Goal: Task Accomplishment & Management: Use online tool/utility

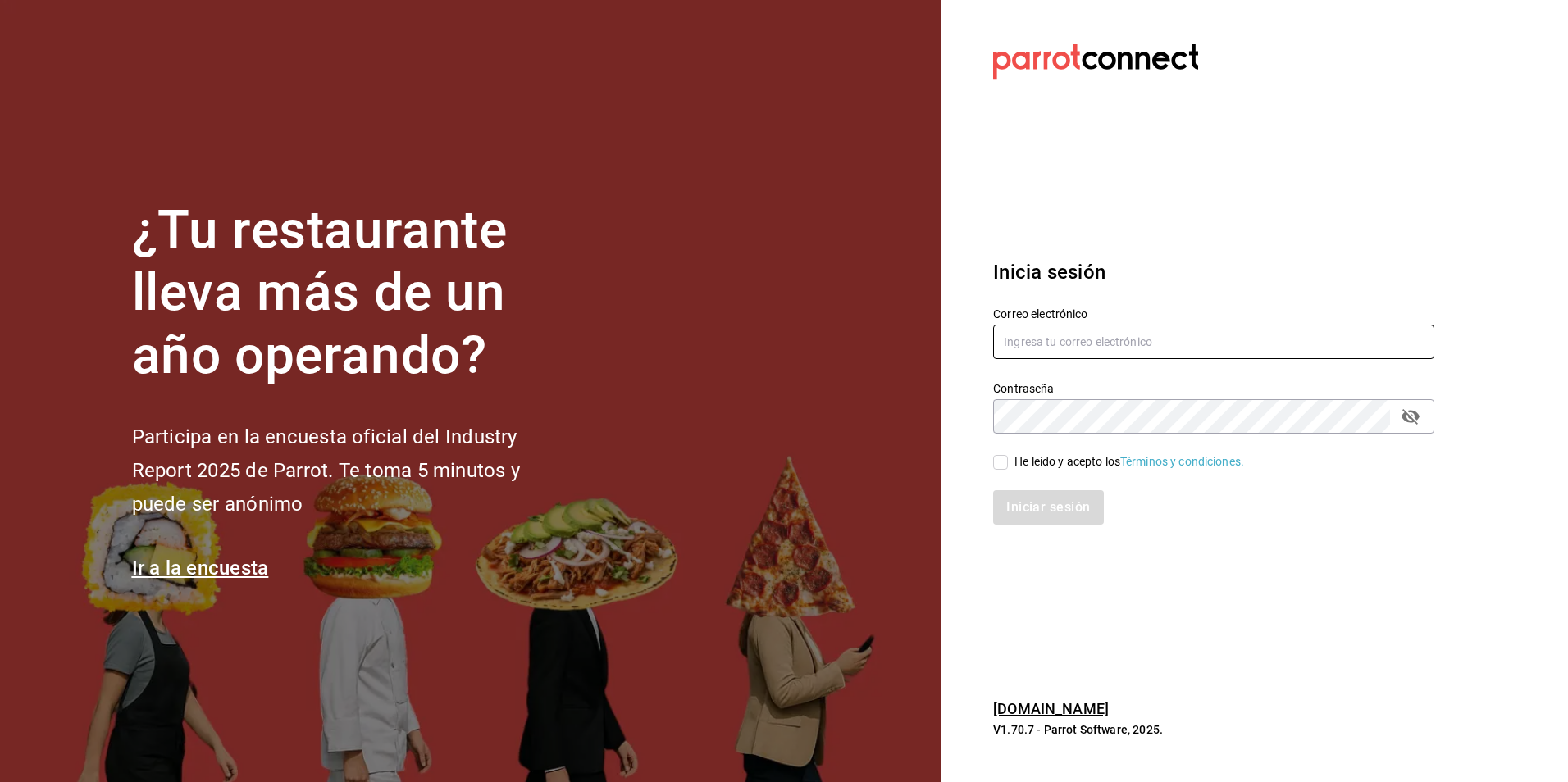
type input "[EMAIL_ADDRESS][DOMAIN_NAME]"
click at [998, 463] on input "He leído y acepto los Términos y condiciones." at bounding box center [1000, 463] width 15 height 15
checkbox input "true"
click at [1019, 509] on button "Iniciar sesión" at bounding box center [1048, 507] width 112 height 34
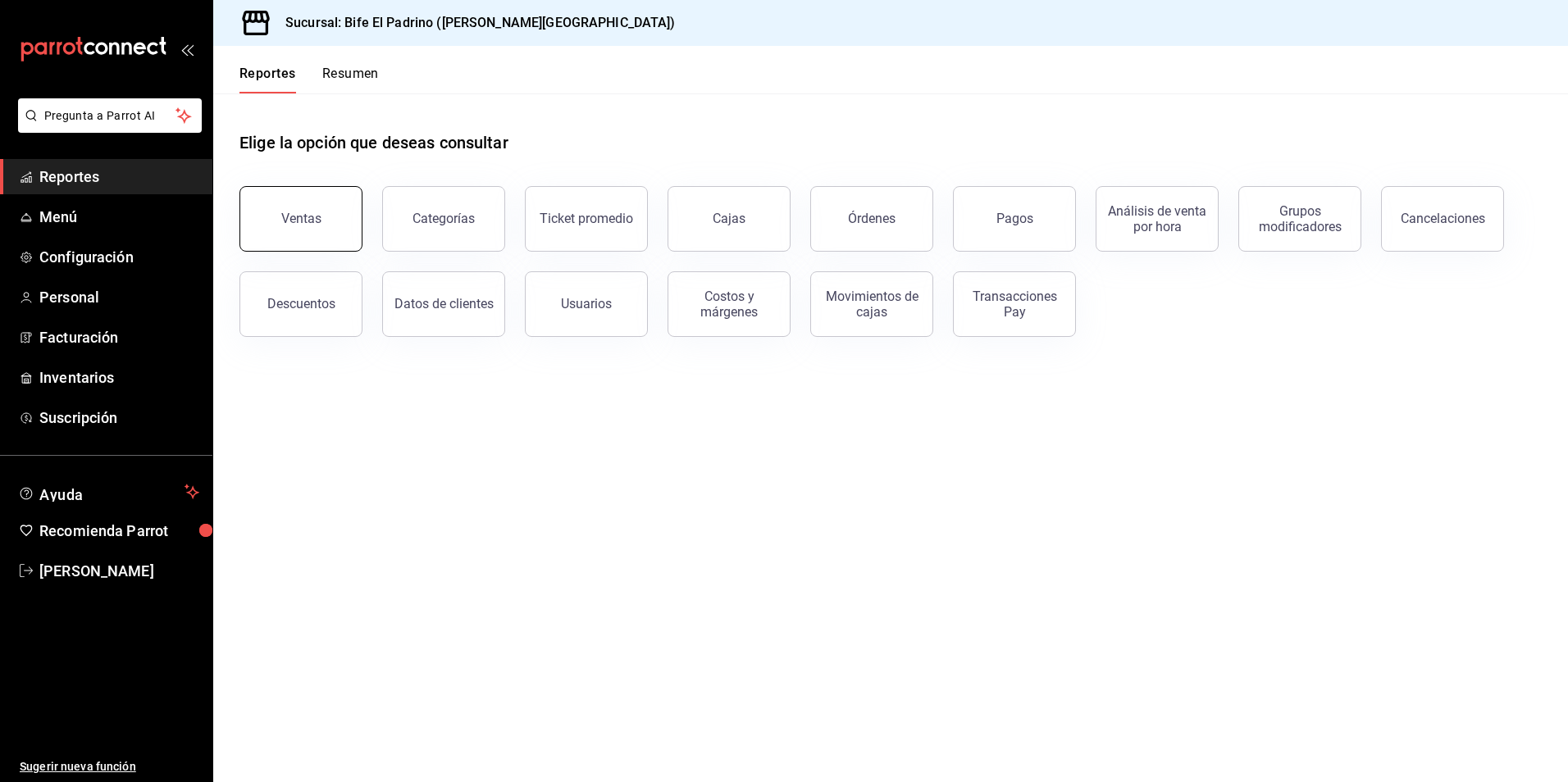
click at [339, 231] on button "Ventas" at bounding box center [300, 219] width 123 height 66
click at [339, 231] on html "Pregunta a Parrot AI Reportes Menú Configuración Personal Facturación Inventari…" at bounding box center [784, 391] width 1568 height 782
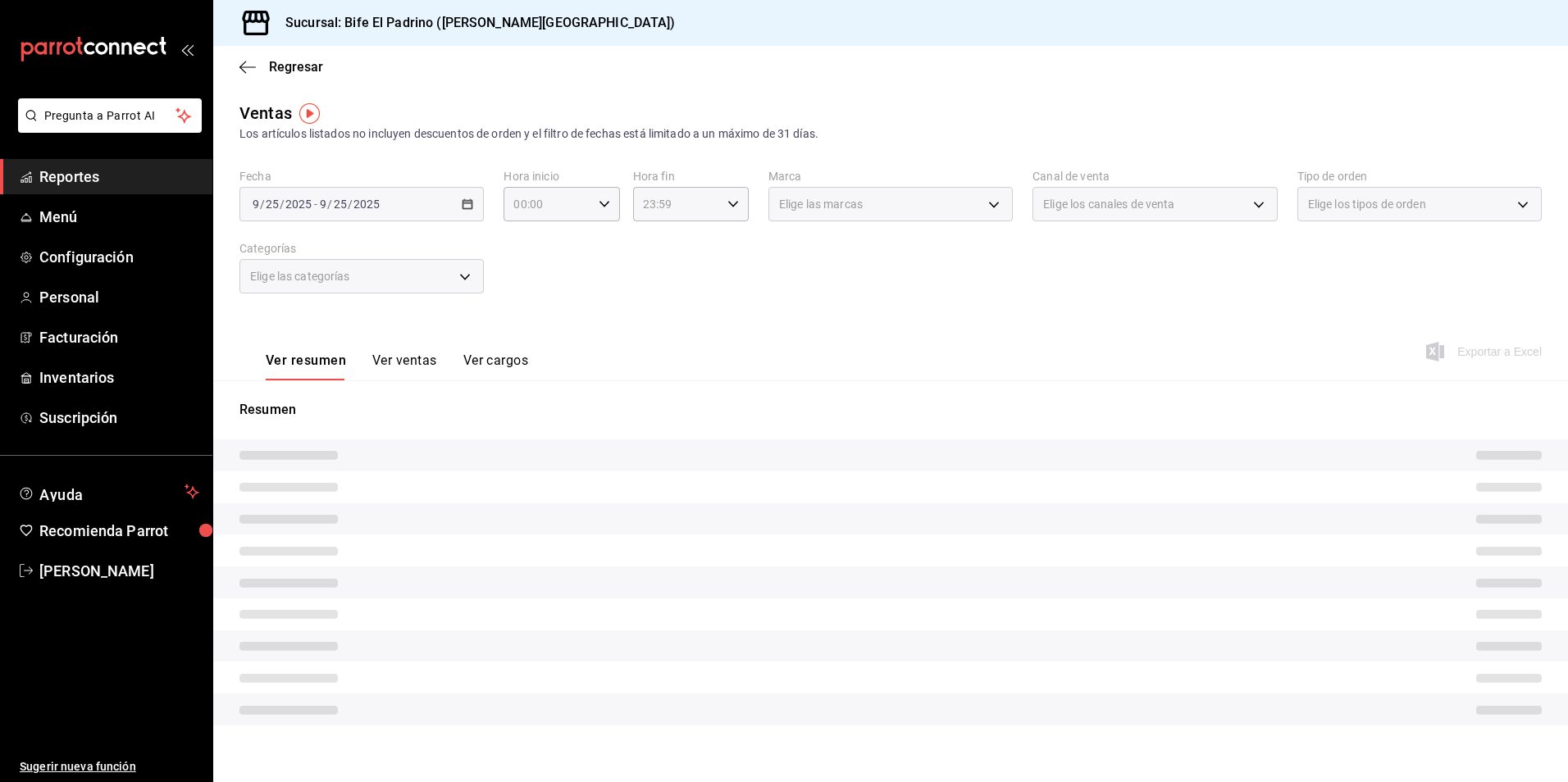
drag, startPoint x: 339, startPoint y: 231, endPoint x: 622, endPoint y: 248, distance: 283.5
click at [629, 248] on div "Fecha [DATE] [DATE] - [DATE] [DATE] Hora inicio 00:00 Hora inicio Hora fin 23:5…" at bounding box center [890, 241] width 1302 height 144
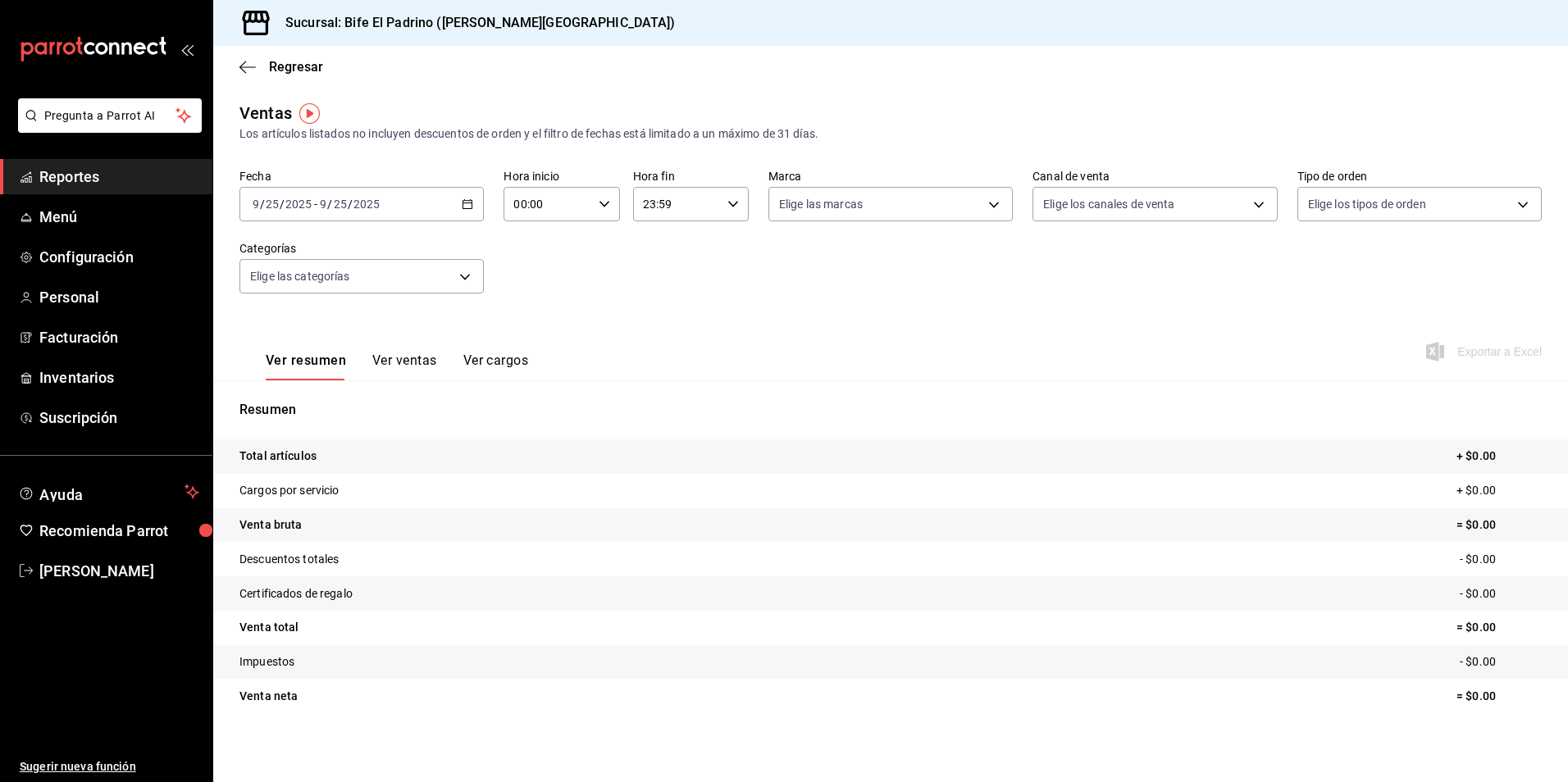
click at [464, 204] on icon "button" at bounding box center [467, 204] width 11 height 11
click at [297, 299] on li "Ayer" at bounding box center [317, 291] width 153 height 37
click at [728, 206] on \(Stroke\) "button" at bounding box center [732, 204] width 10 height 6
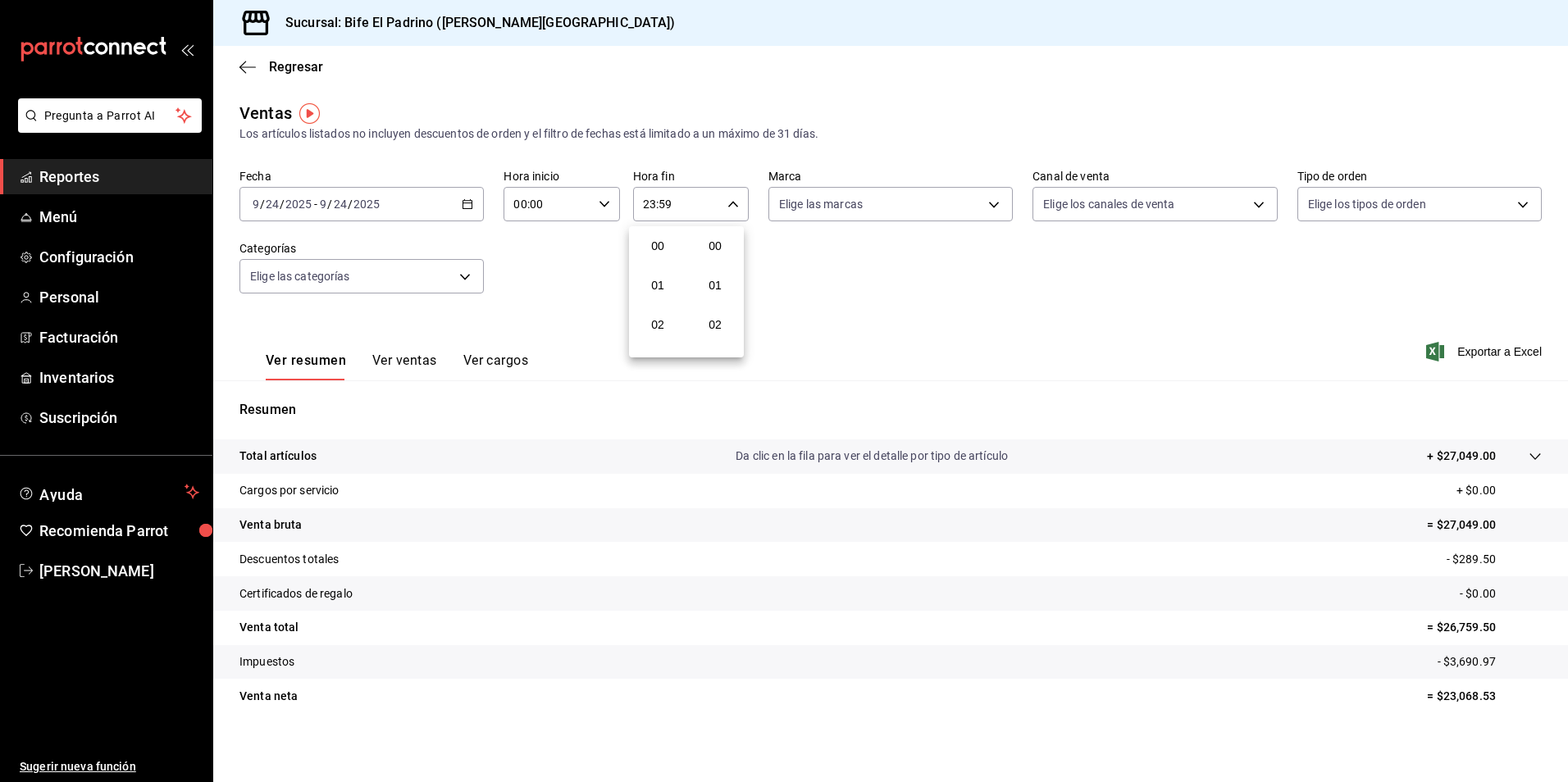
scroll to position [2230, 0]
click at [666, 257] on span "21" at bounding box center [657, 259] width 31 height 13
type input "21:59"
click at [666, 257] on button "17" at bounding box center [657, 266] width 51 height 33
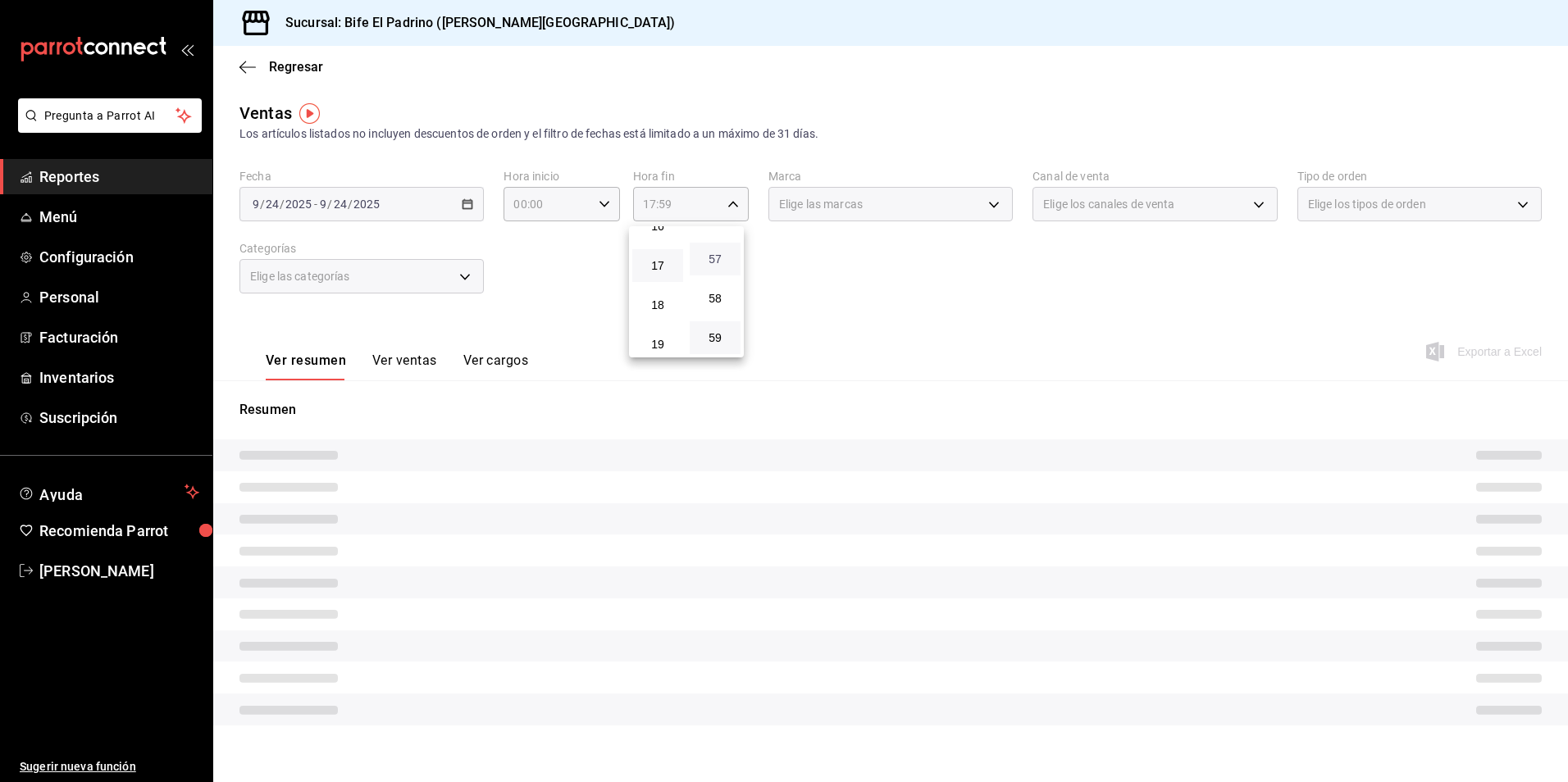
click at [715, 260] on span "57" at bounding box center [715, 259] width 31 height 13
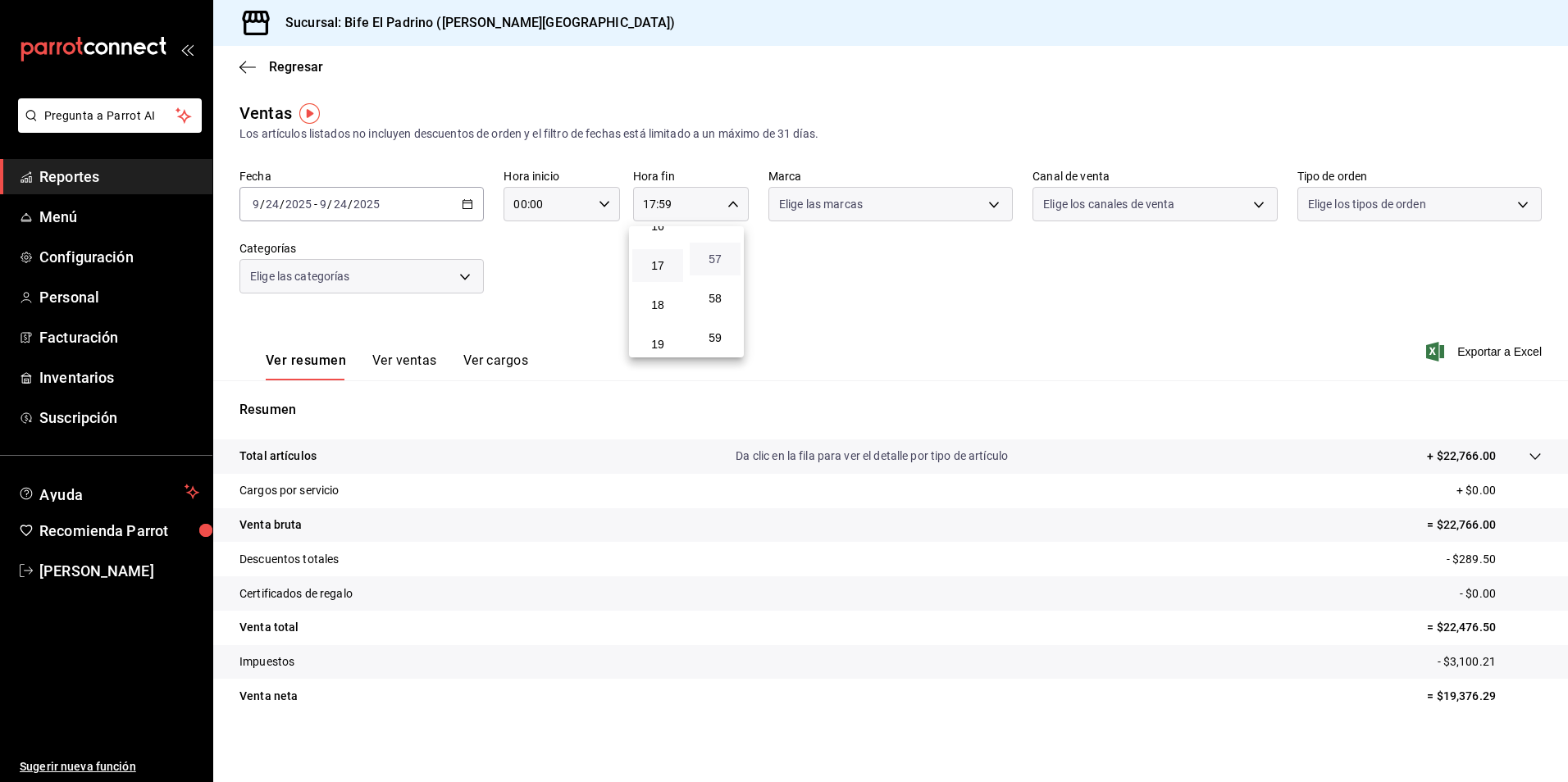
type input "17:57"
click at [715, 260] on button "00" at bounding box center [715, 247] width 51 height 33
type input "17:00"
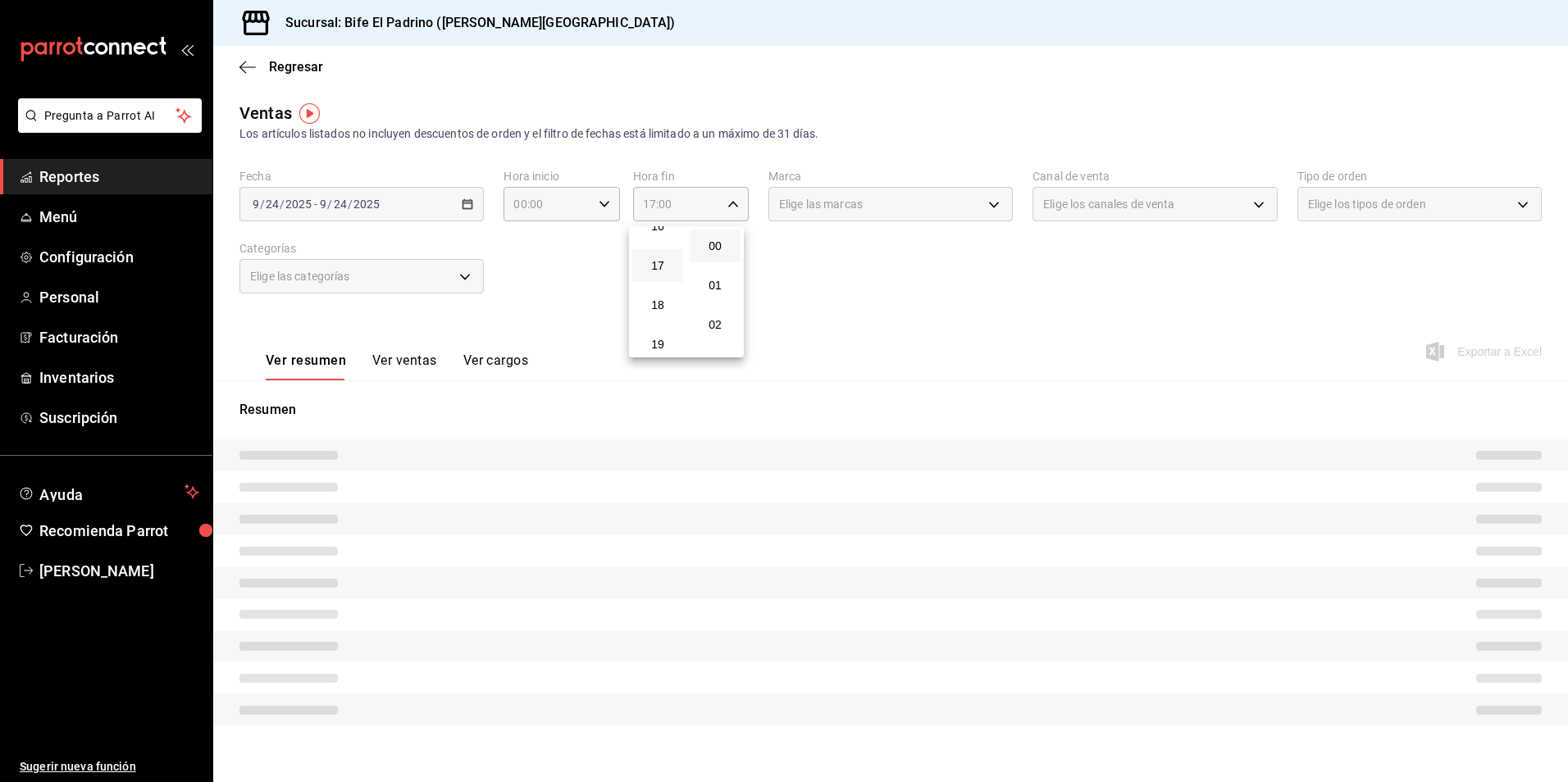
click at [880, 340] on div at bounding box center [784, 391] width 1568 height 782
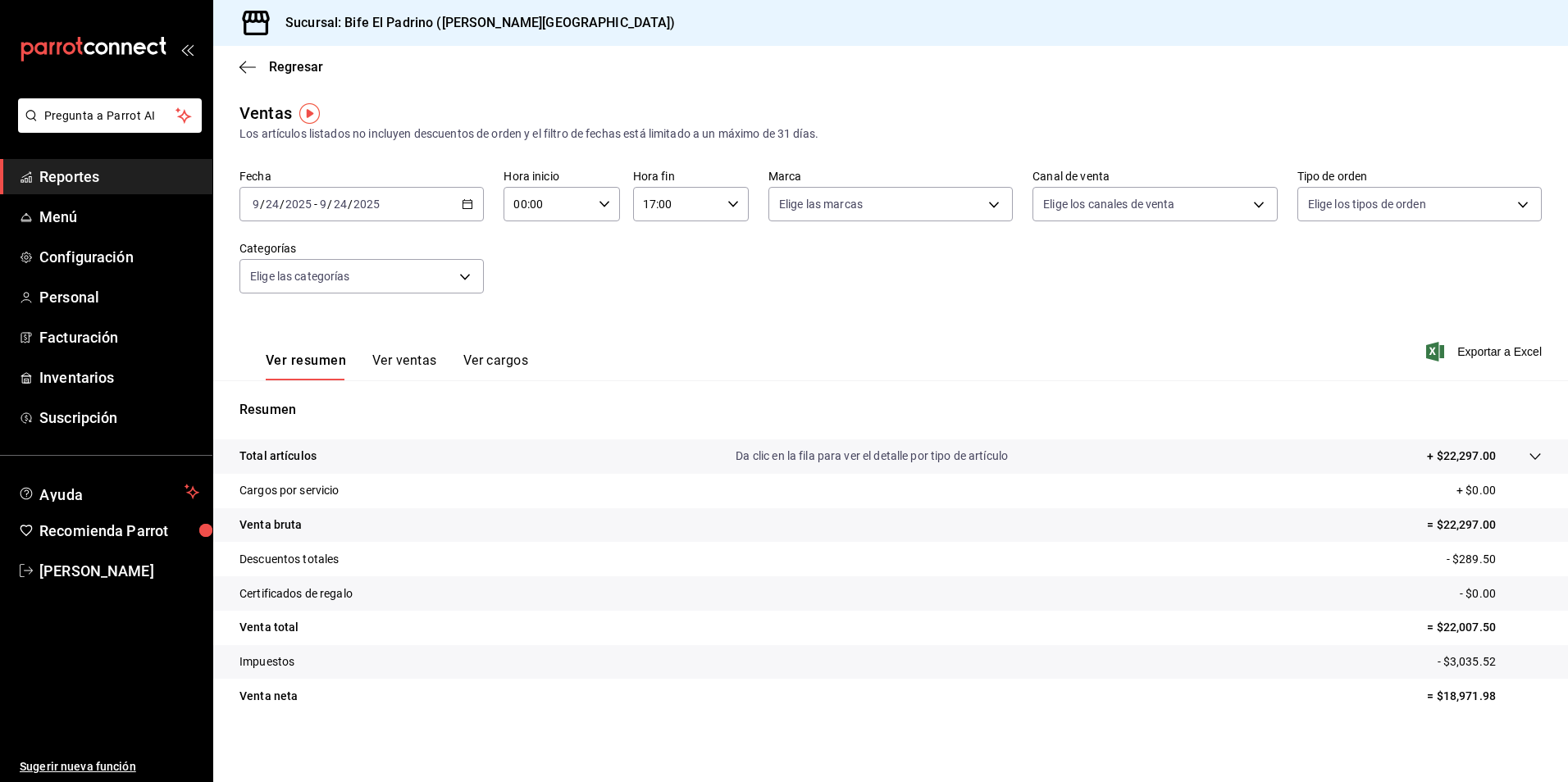
click at [299, 461] on p "Total artículos" at bounding box center [277, 456] width 77 height 18
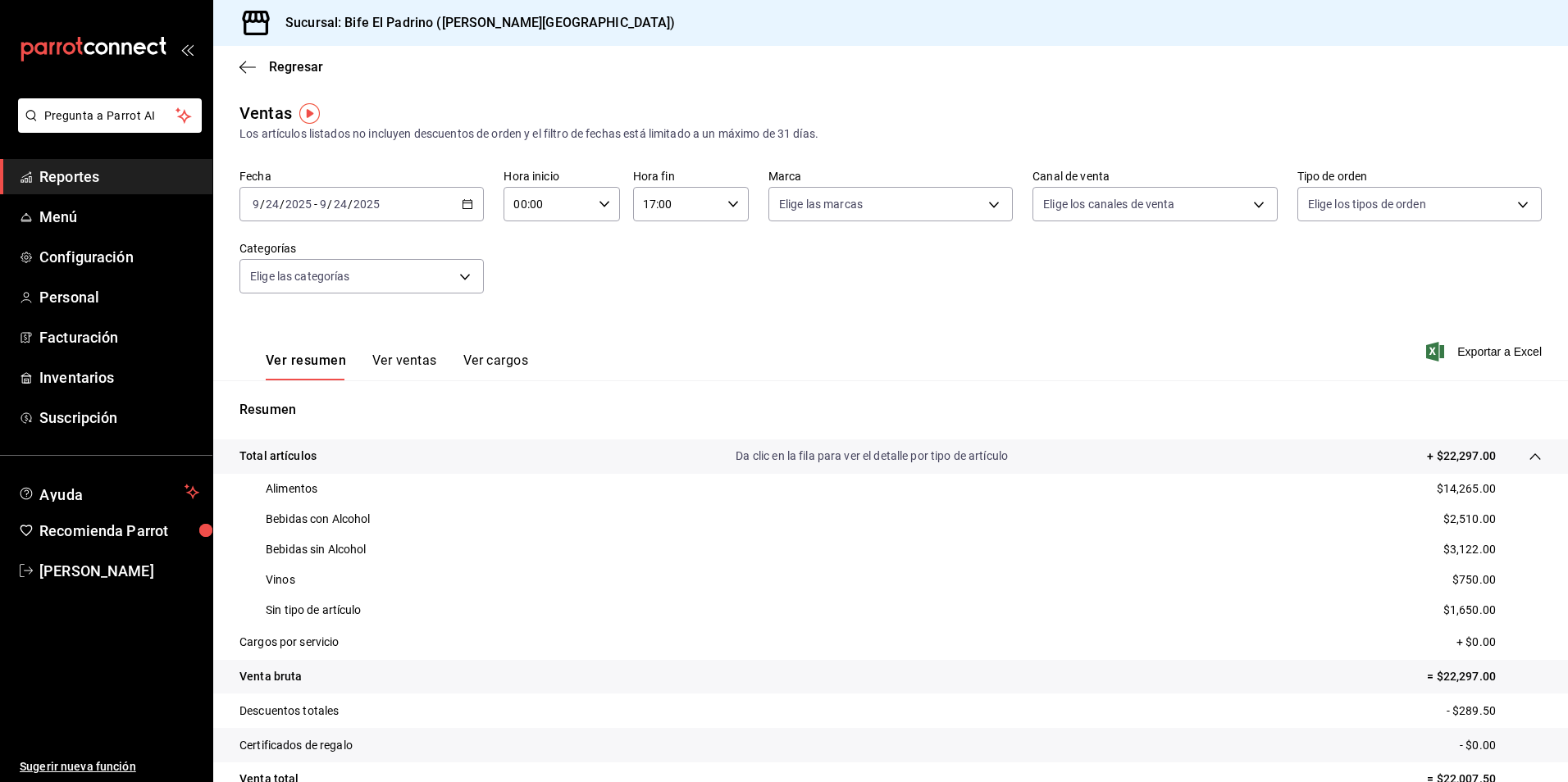
click at [598, 209] on icon "button" at bounding box center [604, 204] width 11 height 11
click at [545, 329] on span "02" at bounding box center [530, 324] width 31 height 13
type input "02:00"
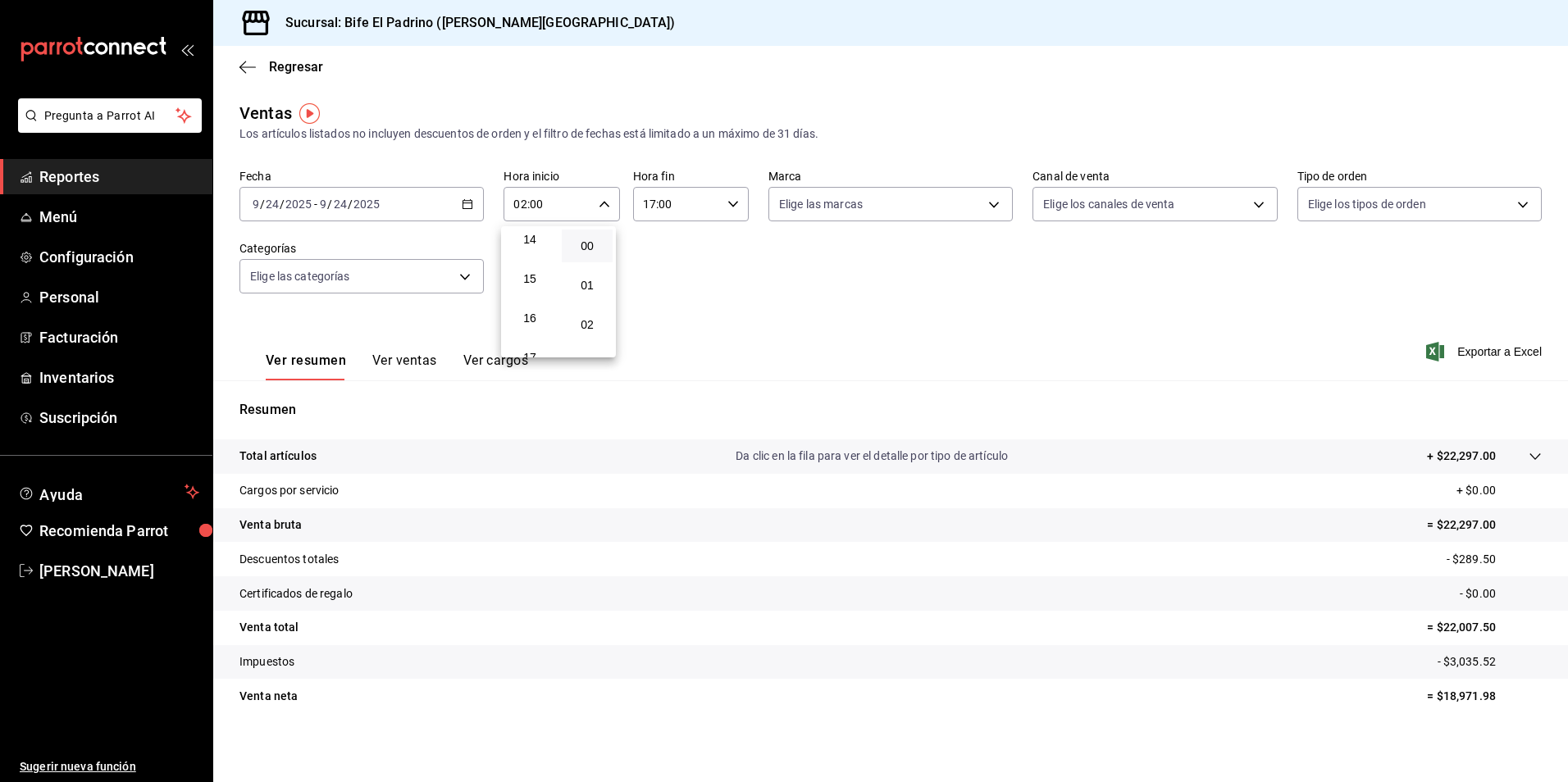
scroll to position [590, 0]
drag, startPoint x: 545, startPoint y: 329, endPoint x: 639, endPoint y: 361, distance: 99.3
click at [545, 330] on span "17" at bounding box center [530, 324] width 31 height 13
type input "17:00"
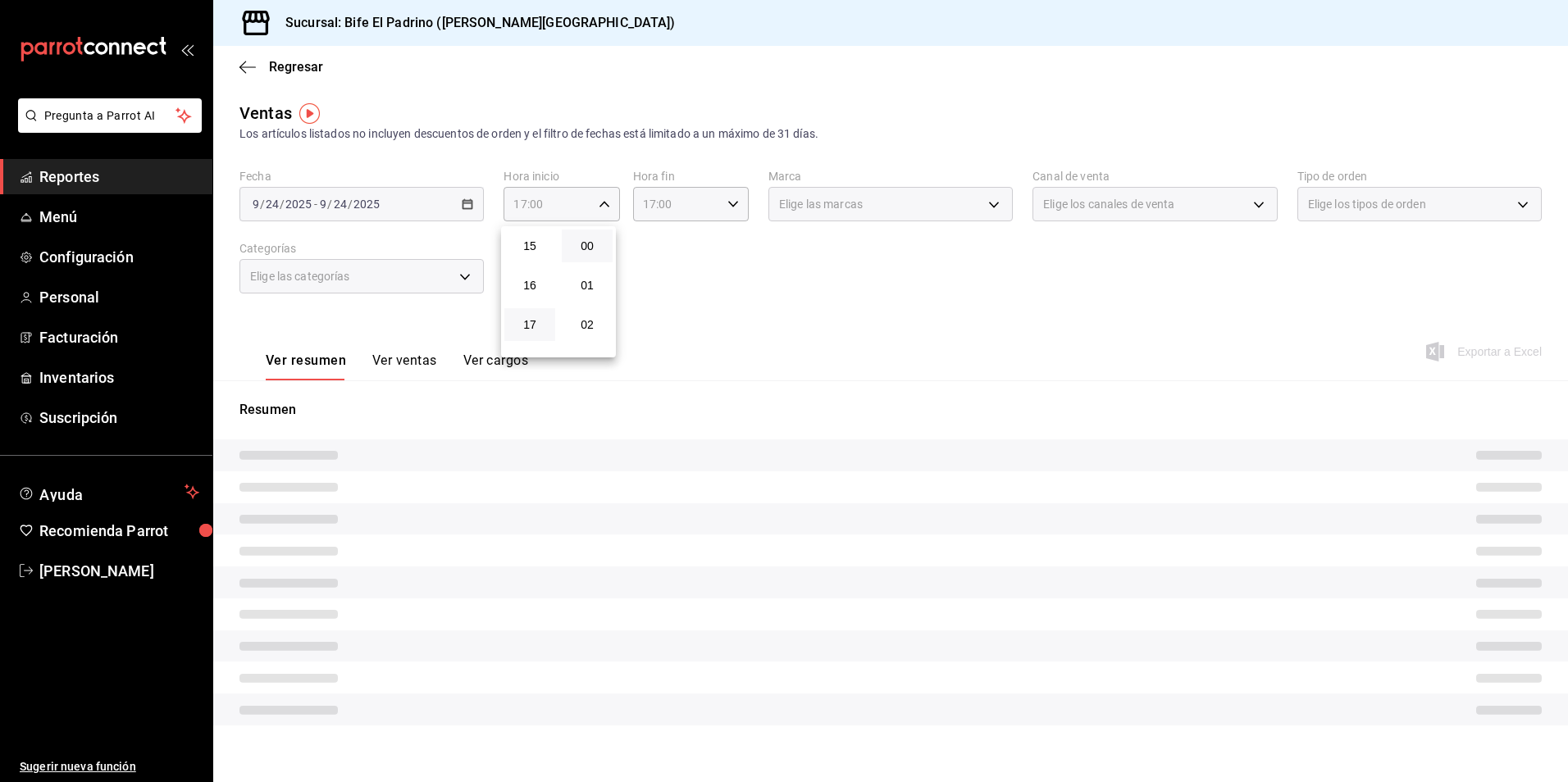
click at [737, 267] on div at bounding box center [784, 391] width 1568 height 782
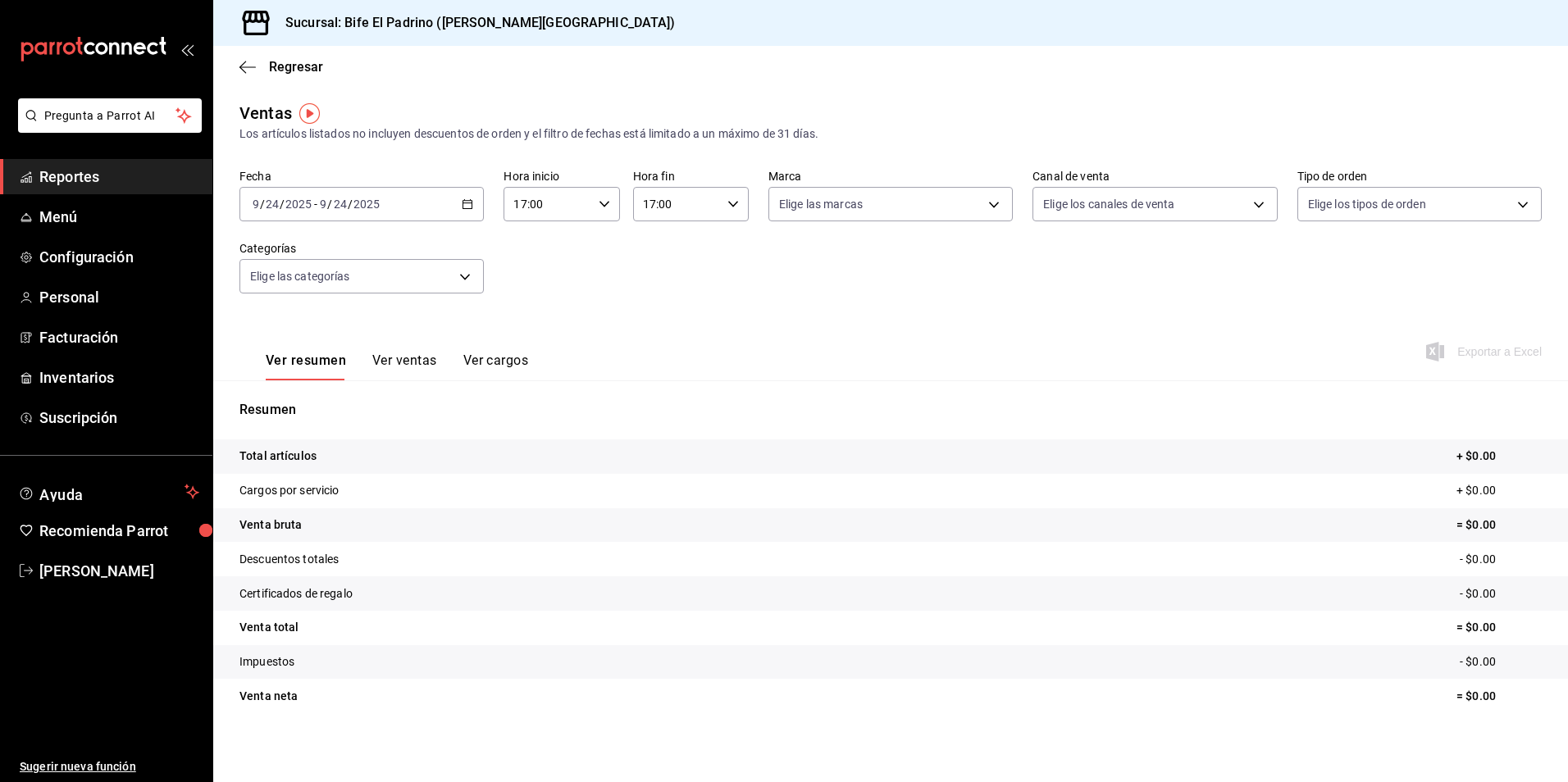
click at [737, 208] on div "17:00 Hora fin" at bounding box center [690, 203] width 115 height 34
click at [676, 319] on button "19" at bounding box center [657, 325] width 51 height 33
type input "19:00"
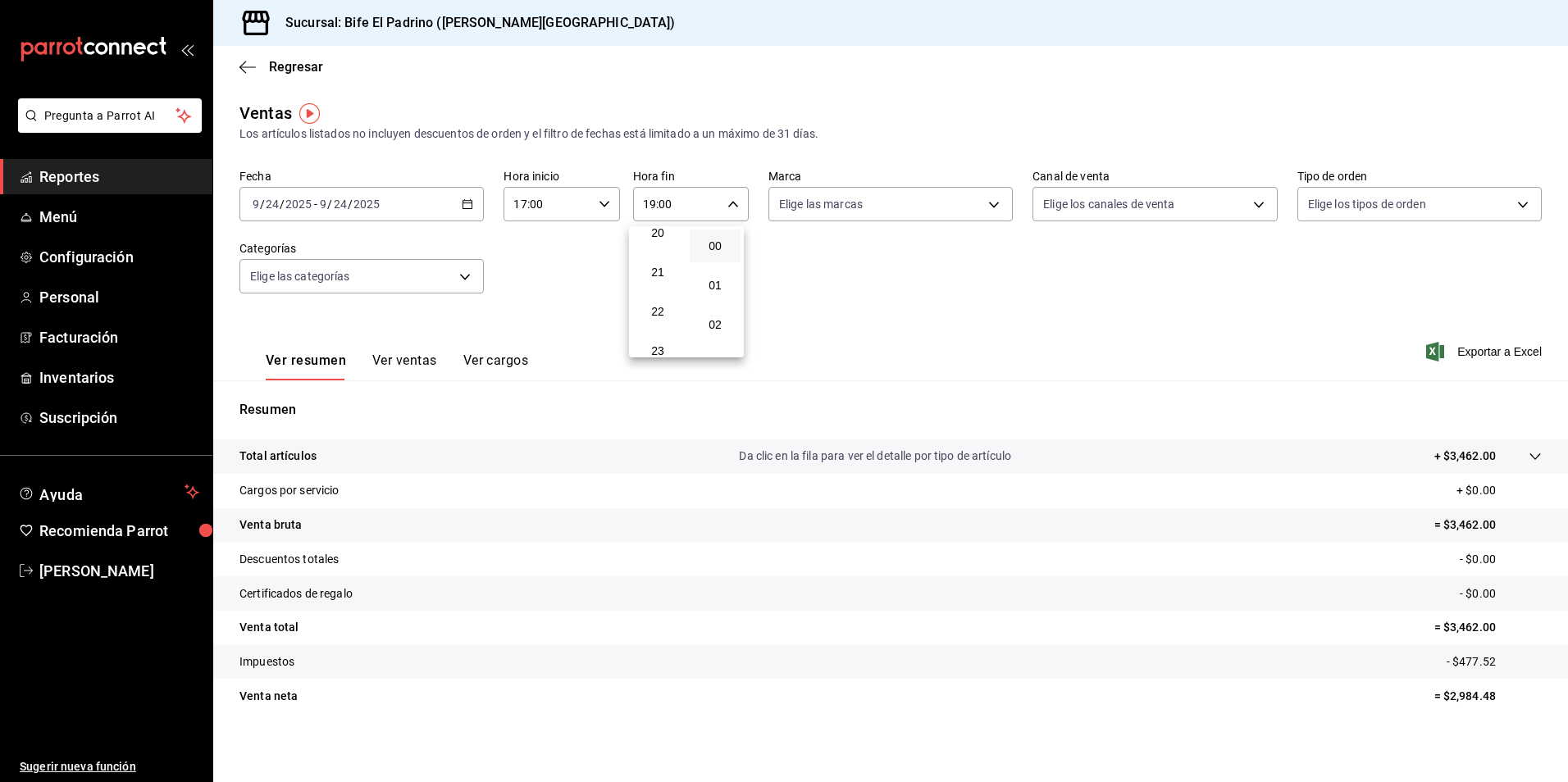
scroll to position [813, 0]
drag, startPoint x: 669, startPoint y: 340, endPoint x: 698, endPoint y: 324, distance: 33.1
click at [669, 341] on span "23" at bounding box center [657, 338] width 31 height 13
click at [698, 324] on button "02" at bounding box center [715, 325] width 51 height 33
type input "23:02"
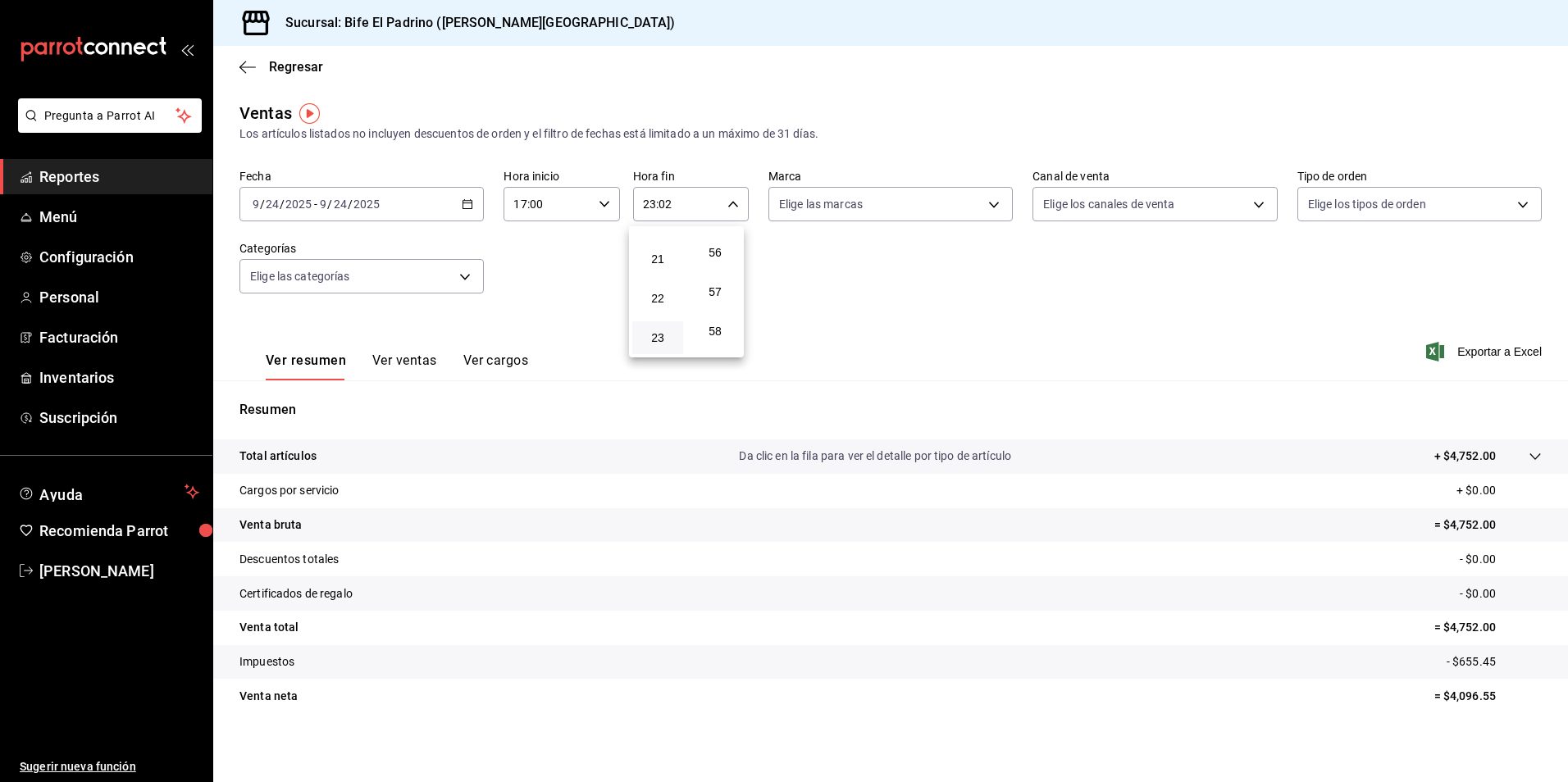
scroll to position [2230, 0]
click at [706, 339] on span "59" at bounding box center [715, 338] width 31 height 13
type input "23:59"
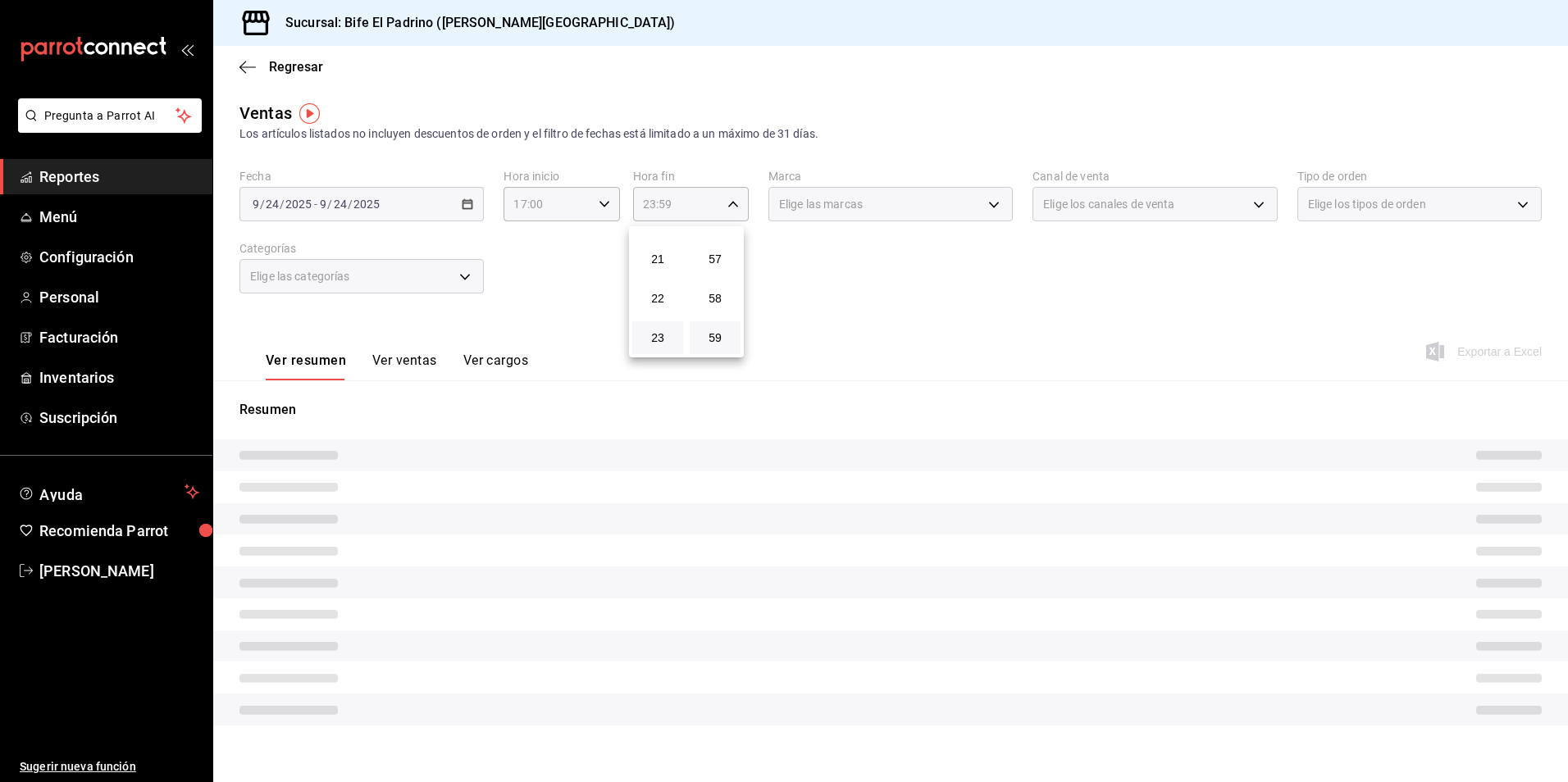
click at [941, 322] on div at bounding box center [784, 391] width 1568 height 782
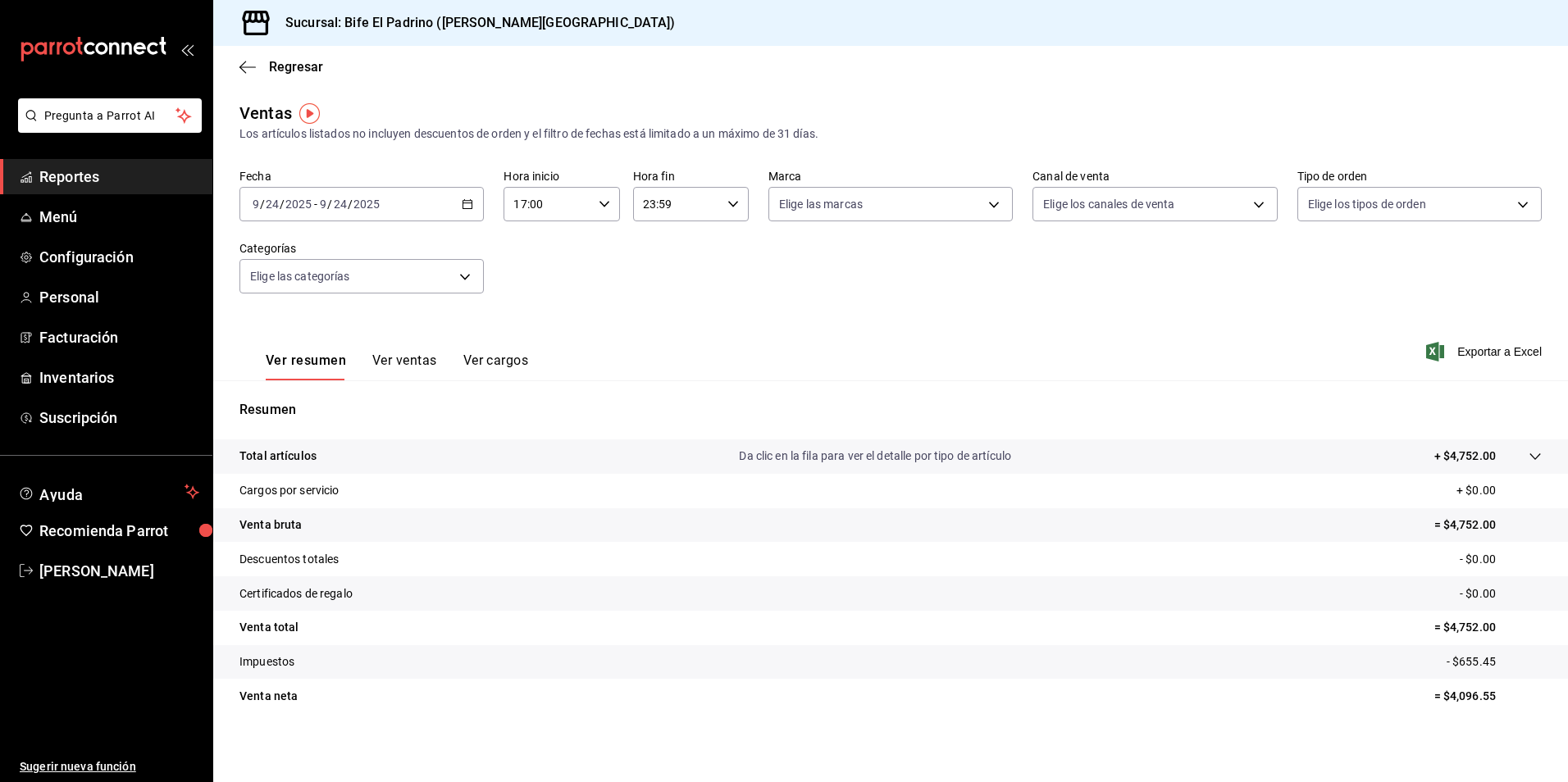
click at [303, 459] on p "Total artículos" at bounding box center [277, 456] width 77 height 18
